Goal: Task Accomplishment & Management: Manage account settings

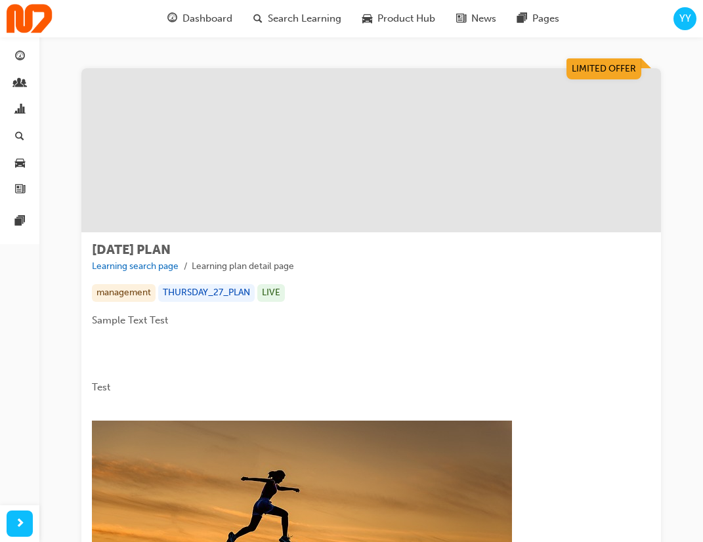
scroll to position [621, 0]
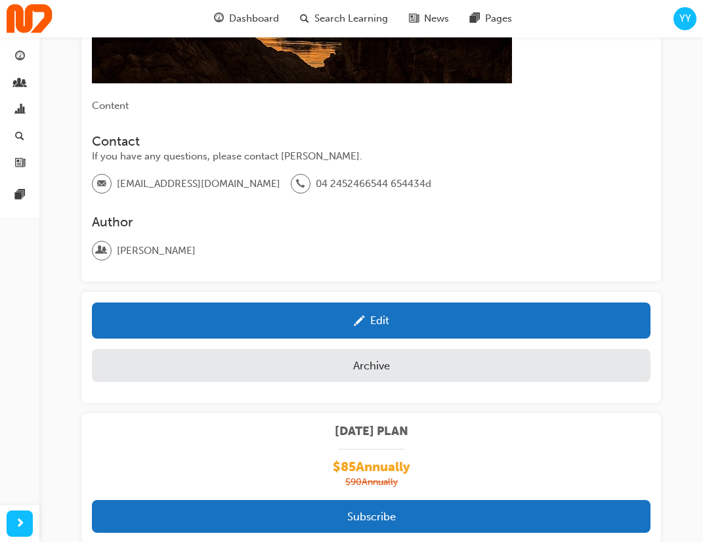
scroll to position [621, 0]
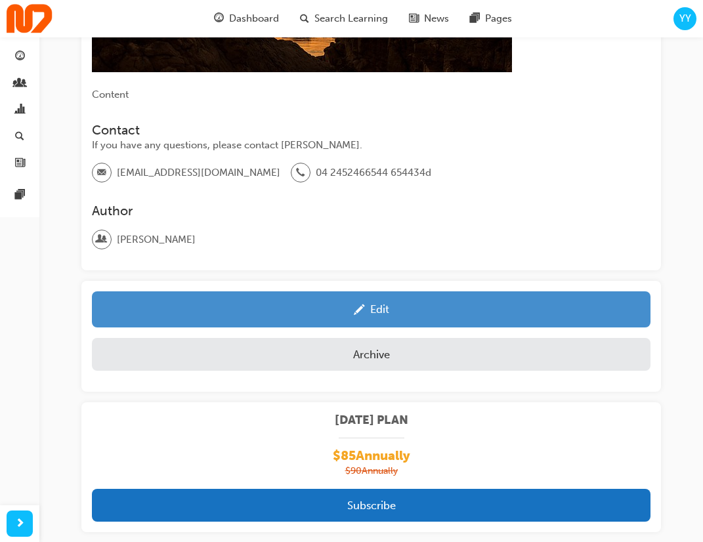
click at [415, 291] on link "Edit" at bounding box center [371, 309] width 558 height 36
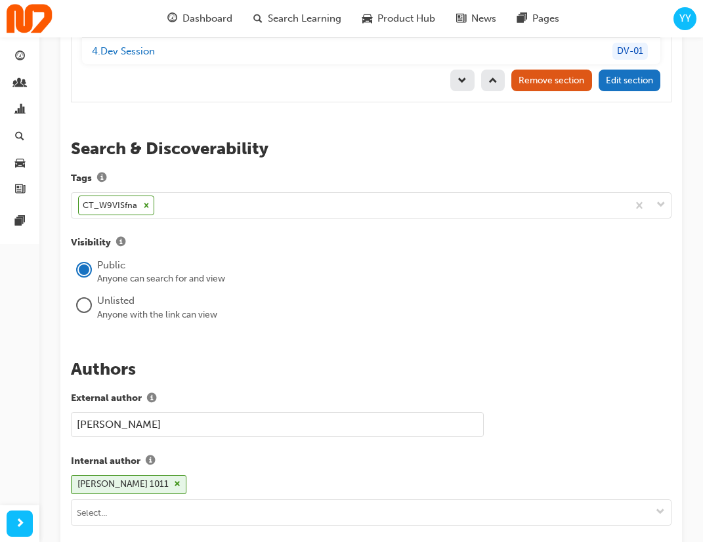
scroll to position [2108, 0]
click at [144, 201] on icon at bounding box center [146, 205] width 9 height 9
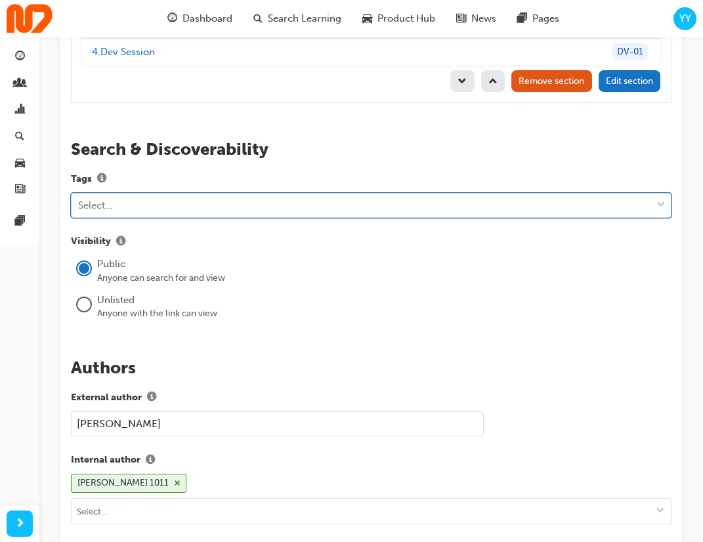
click at [161, 194] on div "Select..." at bounding box center [360, 205] width 579 height 23
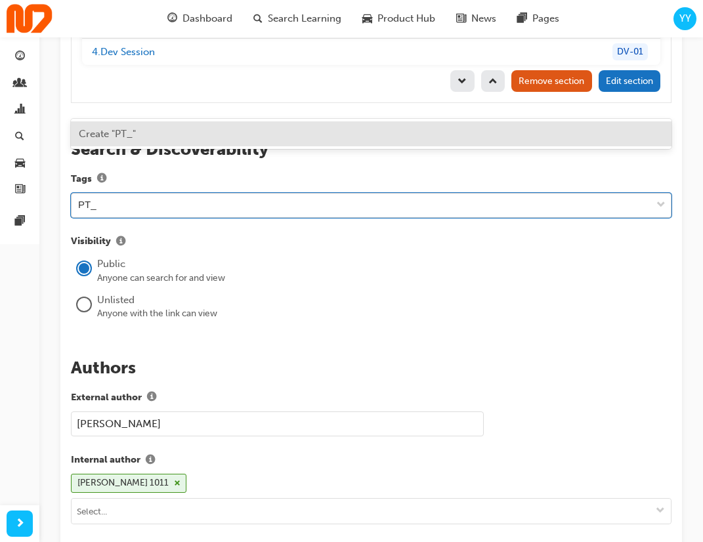
paste input "promo_1SCryM2etxEEFltSlPrF6Era"
type input "PT_1SCryM2etxEEFltSlPrF6Era"
click at [297, 131] on div "Create "PT_1SCryM2etxEEFltSlPrF6Era"" at bounding box center [371, 134] width 600 height 26
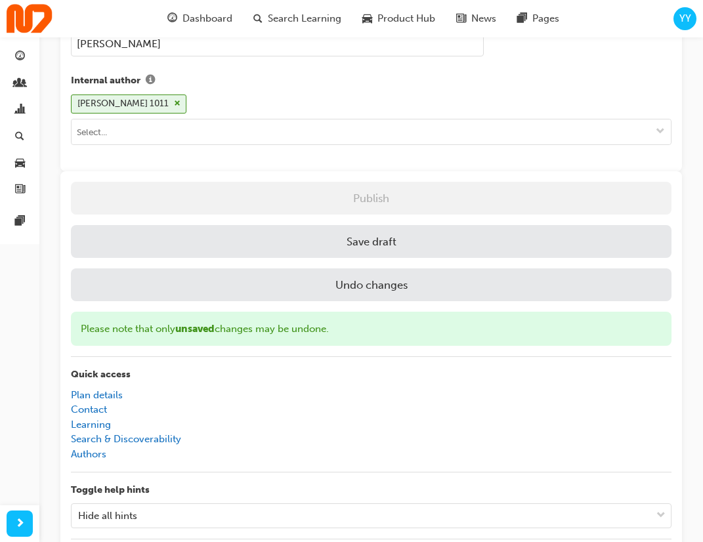
scroll to position [2487, 0]
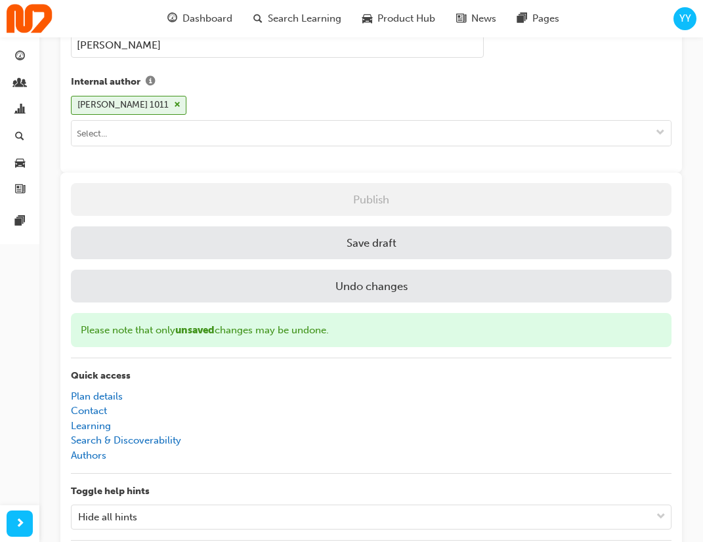
click at [366, 226] on button "Save draft" at bounding box center [371, 242] width 600 height 33
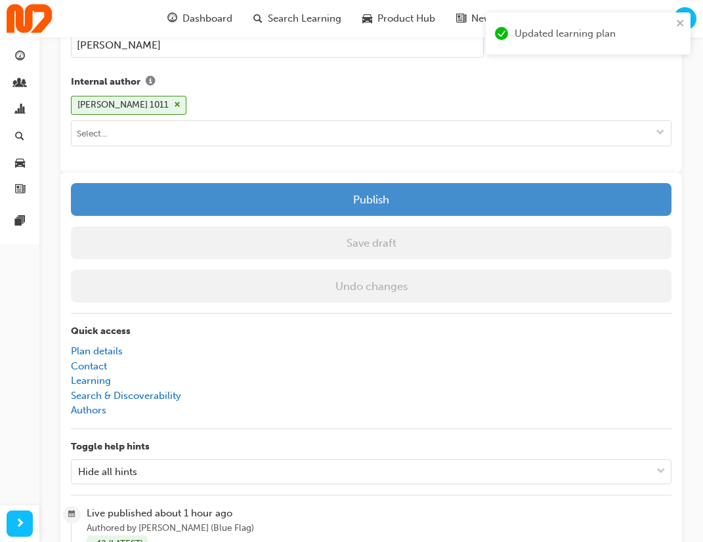
click at [399, 183] on button "Publish" at bounding box center [371, 199] width 600 height 33
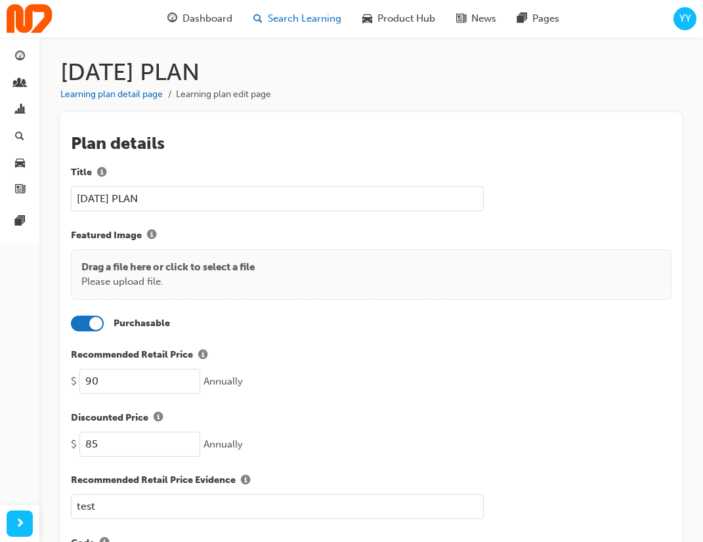
click at [289, 30] on div "Search Learning" at bounding box center [297, 18] width 109 height 27
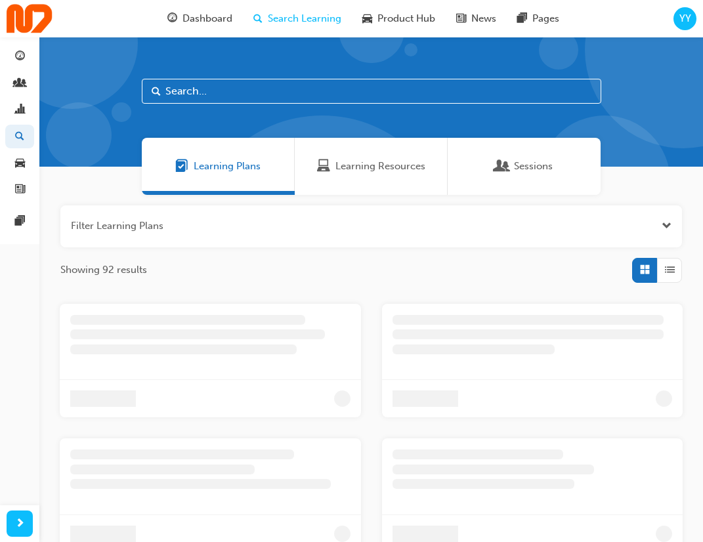
click at [251, 169] on span "Learning Plans" at bounding box center [227, 166] width 67 height 15
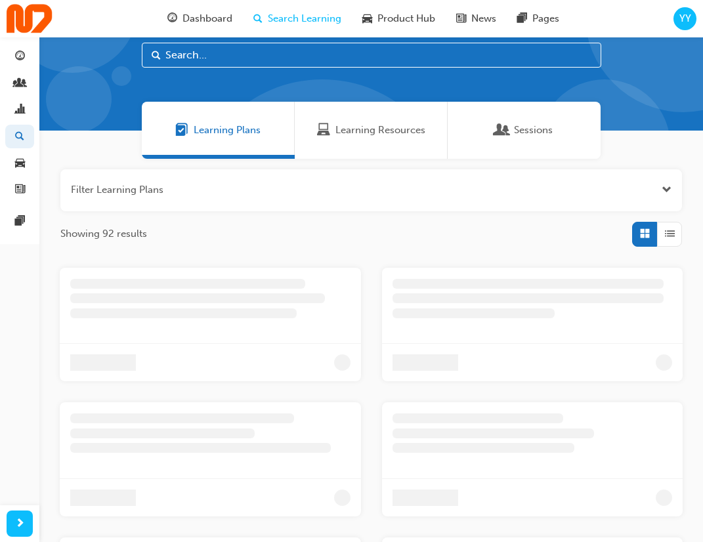
scroll to position [43, 0]
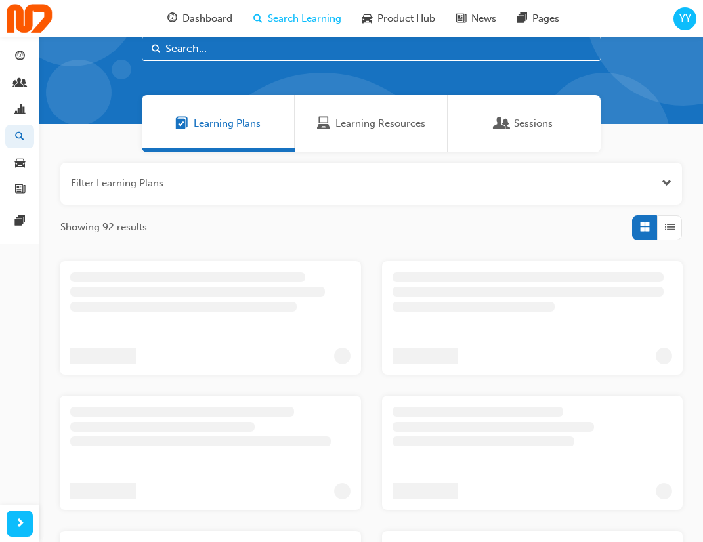
click at [264, 296] on div at bounding box center [197, 292] width 255 height 10
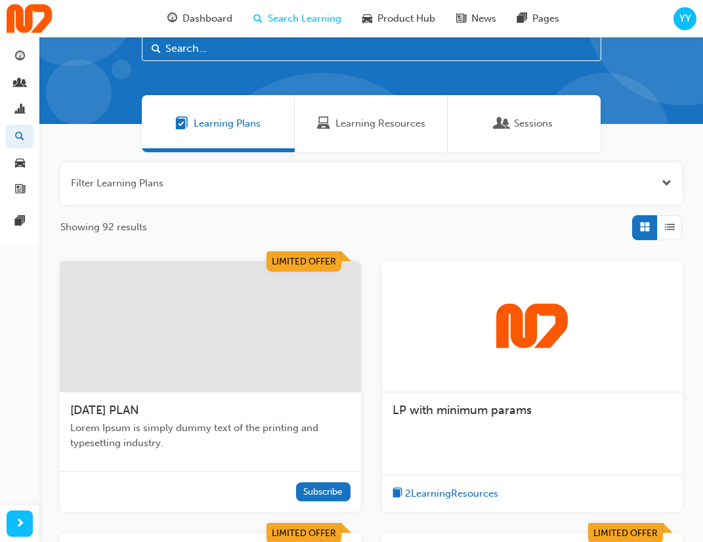
click at [247, 310] on div at bounding box center [210, 326] width 301 height 131
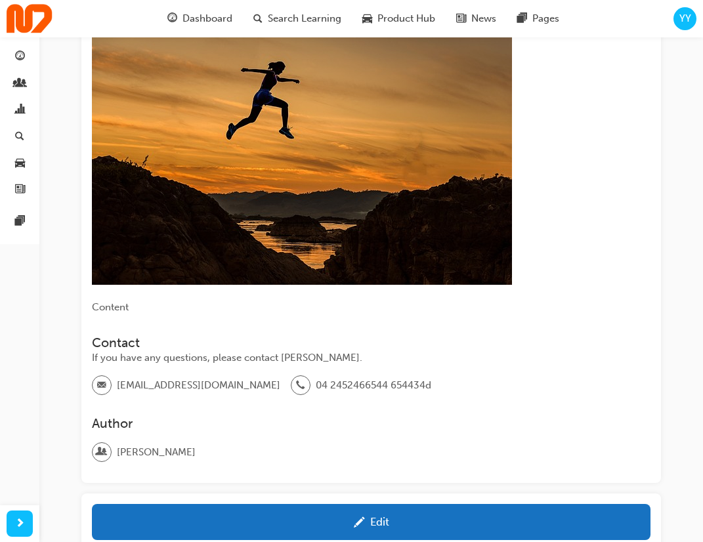
scroll to position [621, 0]
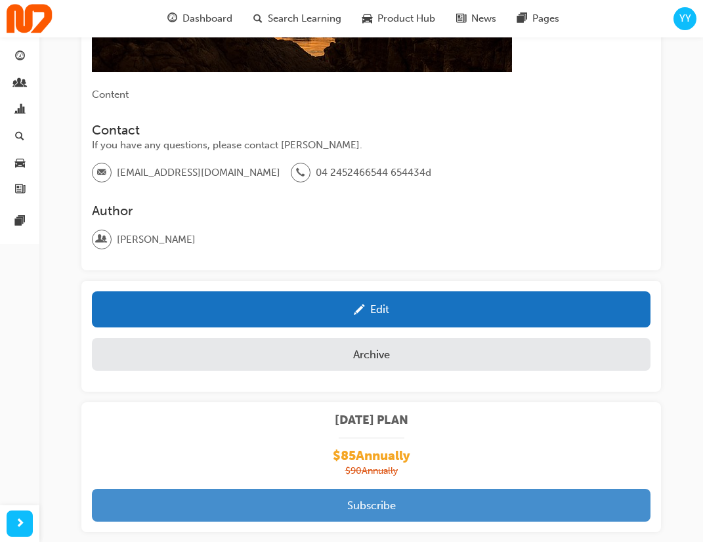
click at [380, 489] on button "Subscribe" at bounding box center [371, 505] width 558 height 33
